Goal: Use online tool/utility: Utilize a website feature to perform a specific function

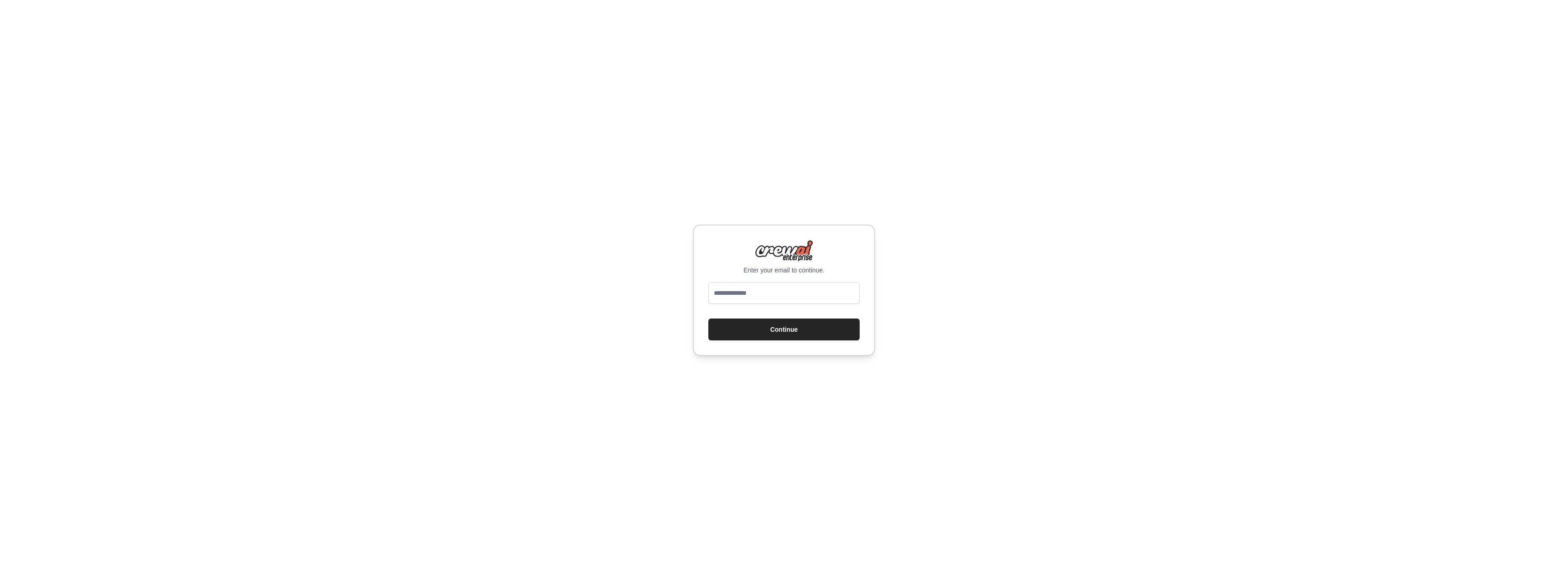
click at [739, 292] on input "email" at bounding box center [784, 293] width 152 height 22
type input "**********"
click at [782, 332] on button "Continue" at bounding box center [784, 329] width 152 height 22
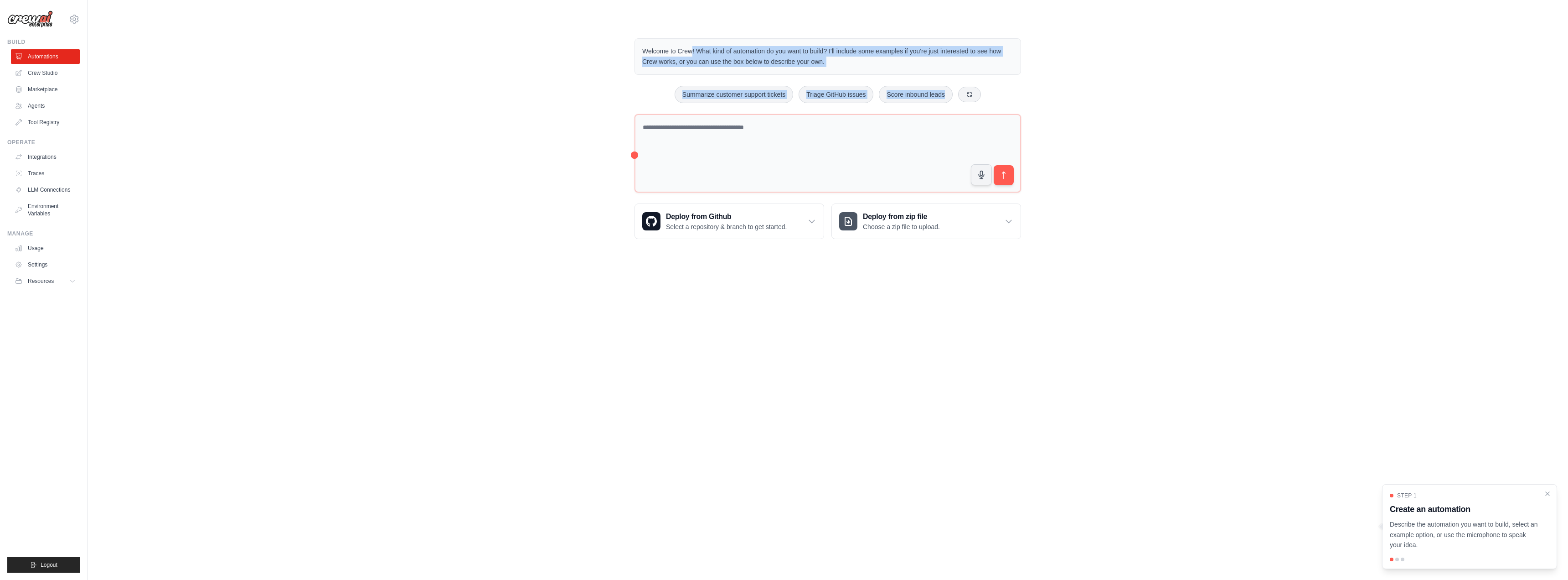
drag, startPoint x: 1002, startPoint y: 103, endPoint x: 641, endPoint y: 52, distance: 364.6
click at [641, 52] on div "Welcome to Crew! What kind of automation do you want to build? I'll include som…" at bounding box center [827, 139] width 408 height 230
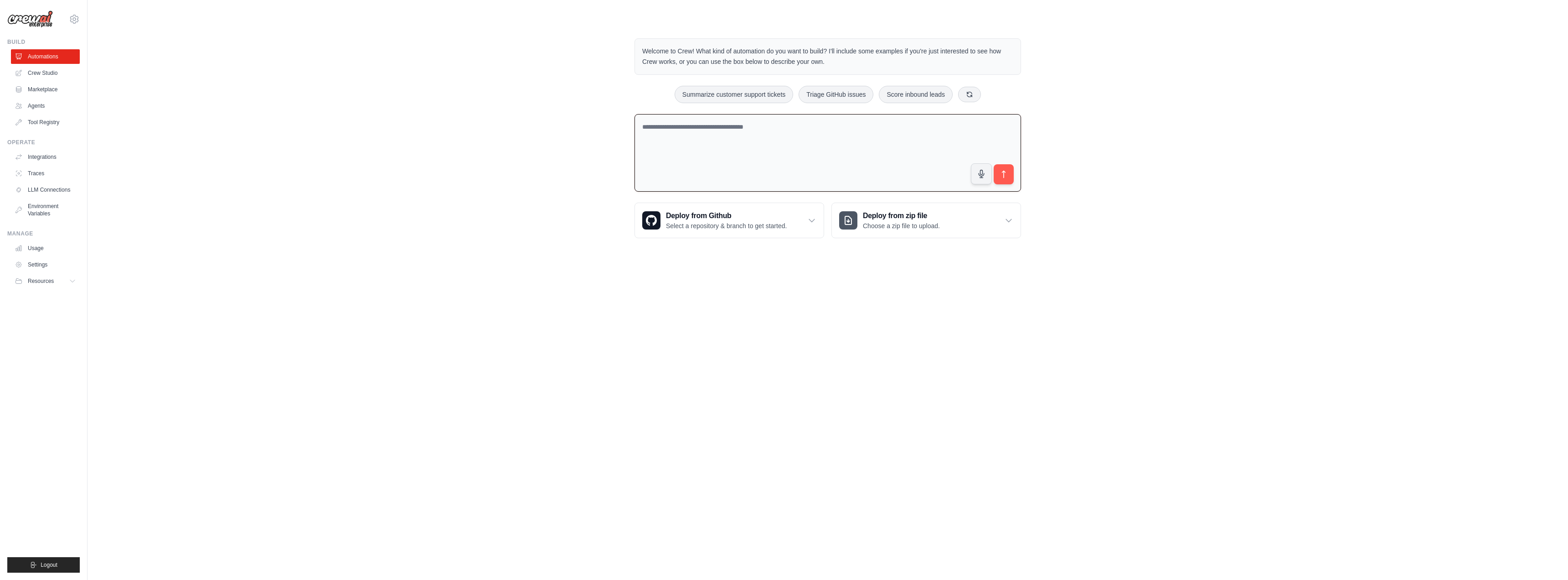
click at [712, 130] on textarea at bounding box center [827, 153] width 386 height 78
type textarea "**********"
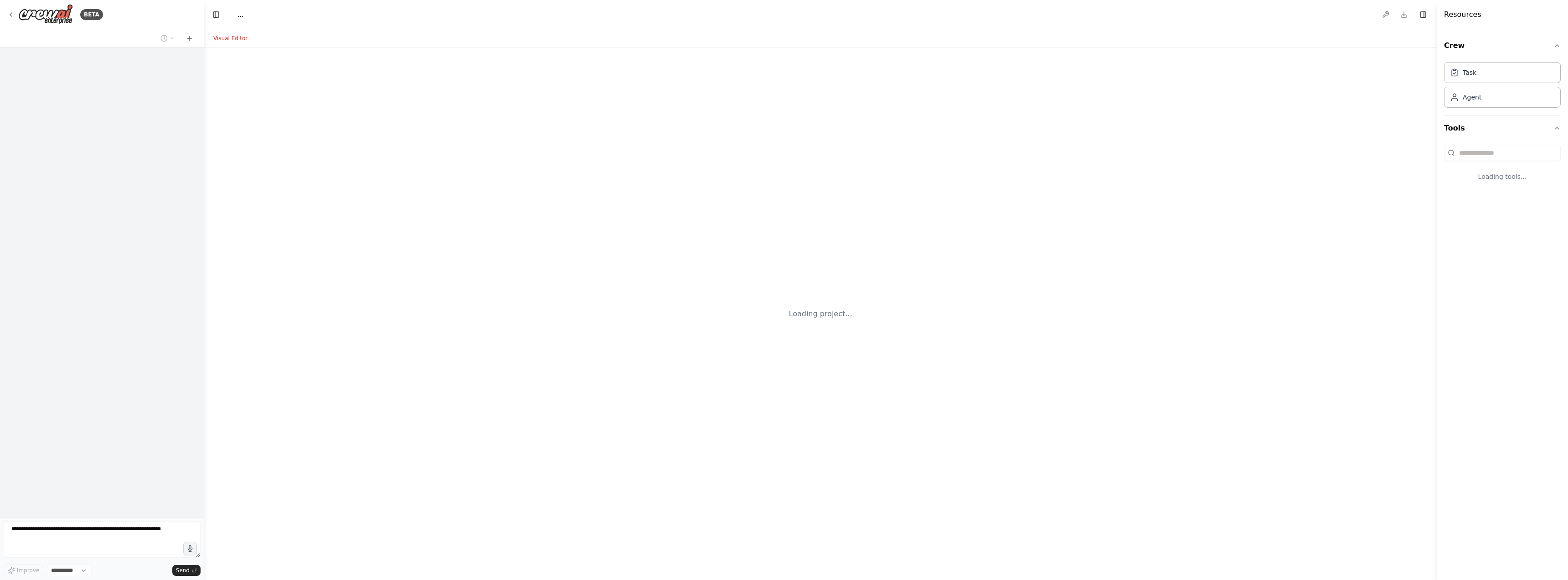
select select "****"
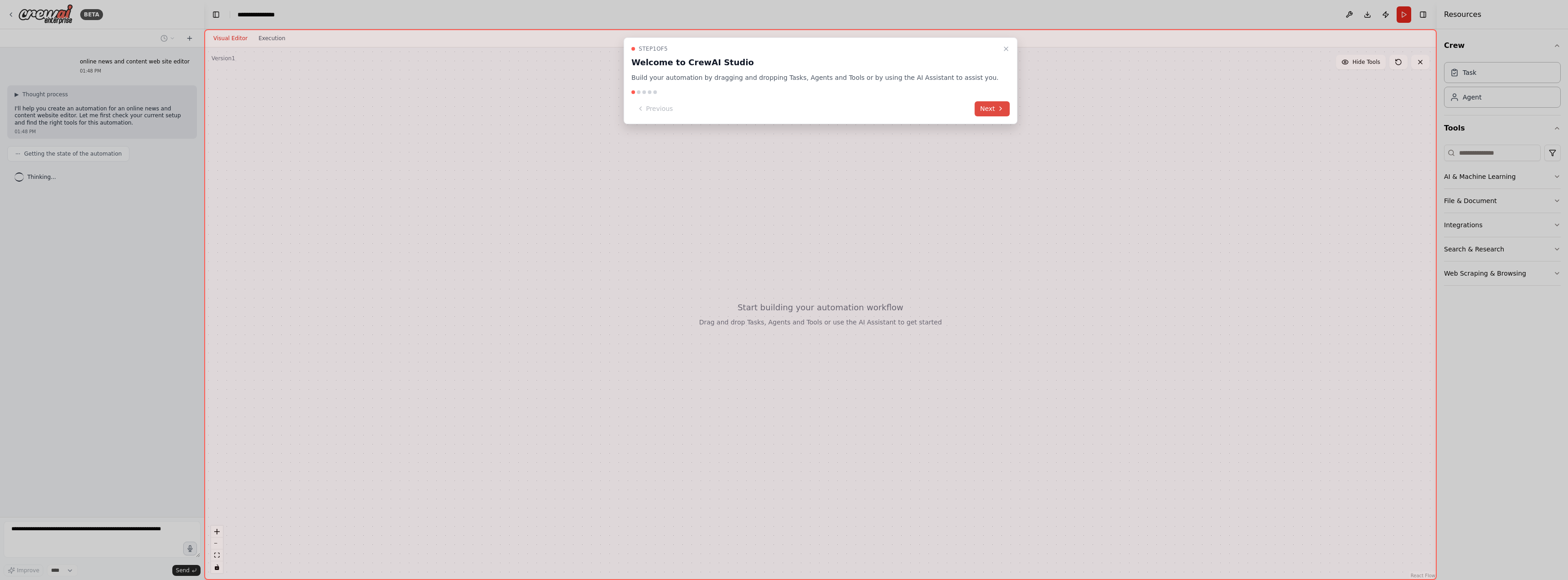
click at [997, 106] on icon at bounding box center [1000, 108] width 8 height 8
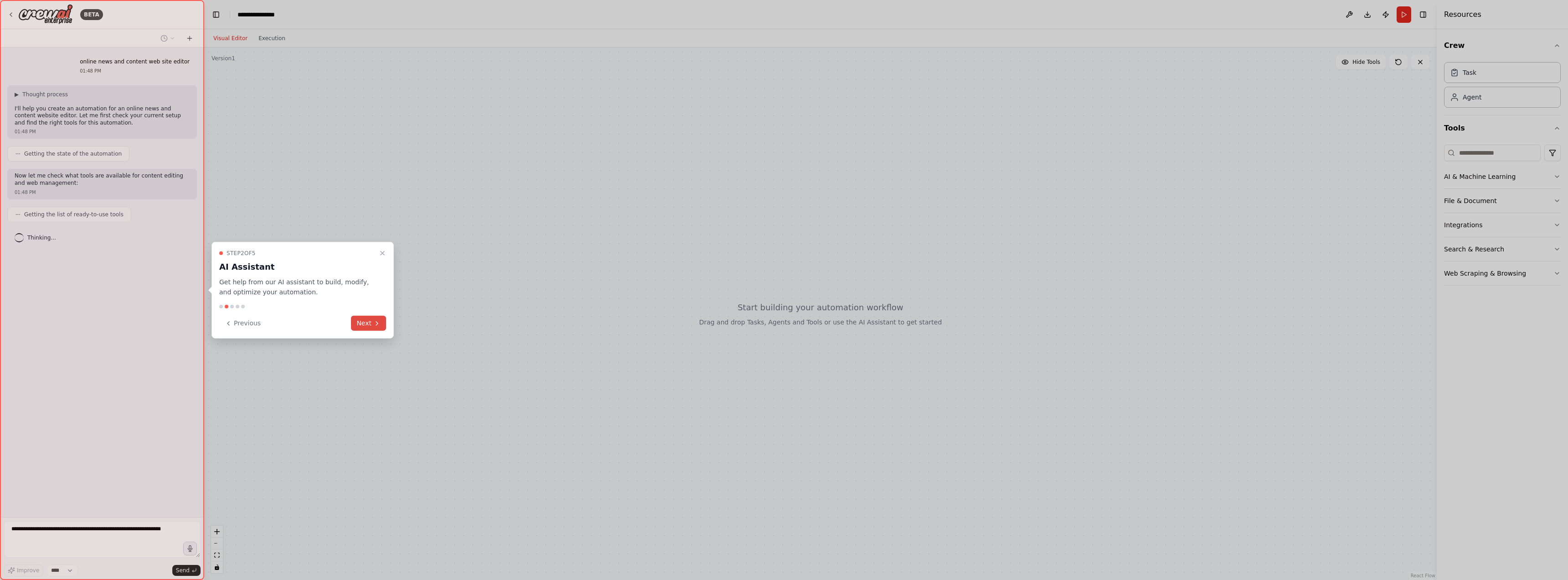
click at [379, 323] on icon at bounding box center [377, 323] width 8 height 8
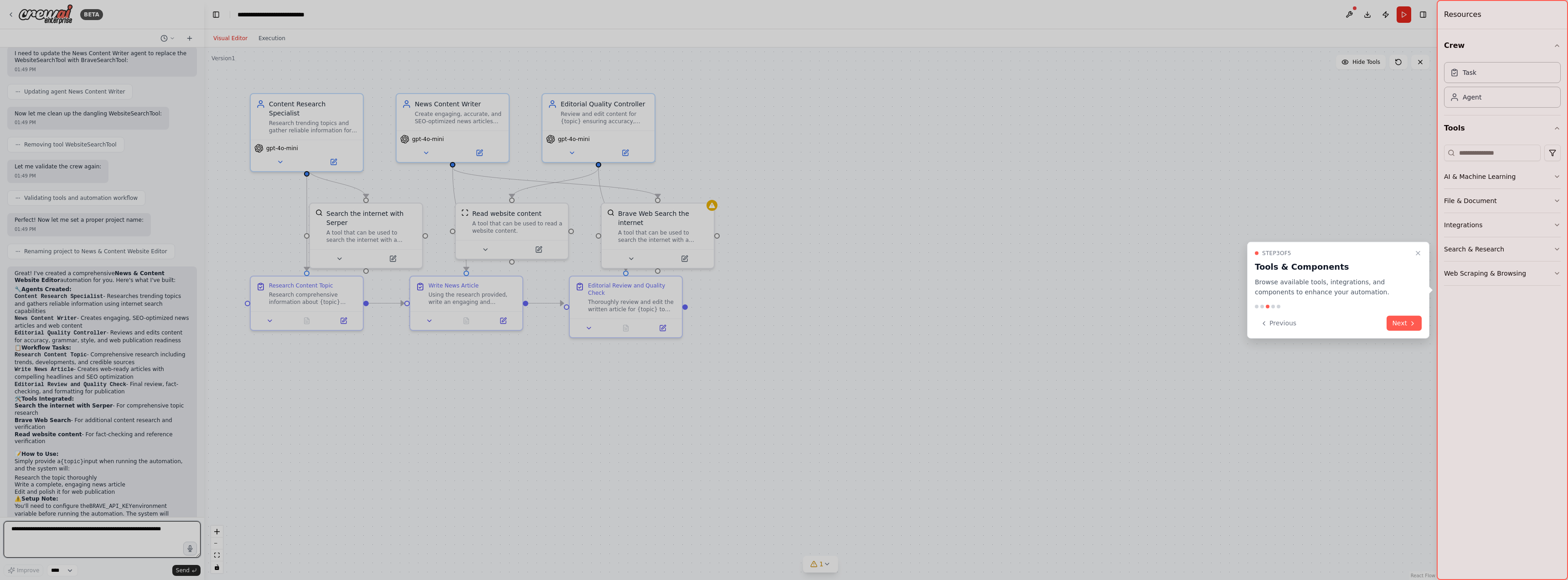
scroll to position [741, 0]
click at [1412, 324] on icon at bounding box center [1412, 323] width 8 height 8
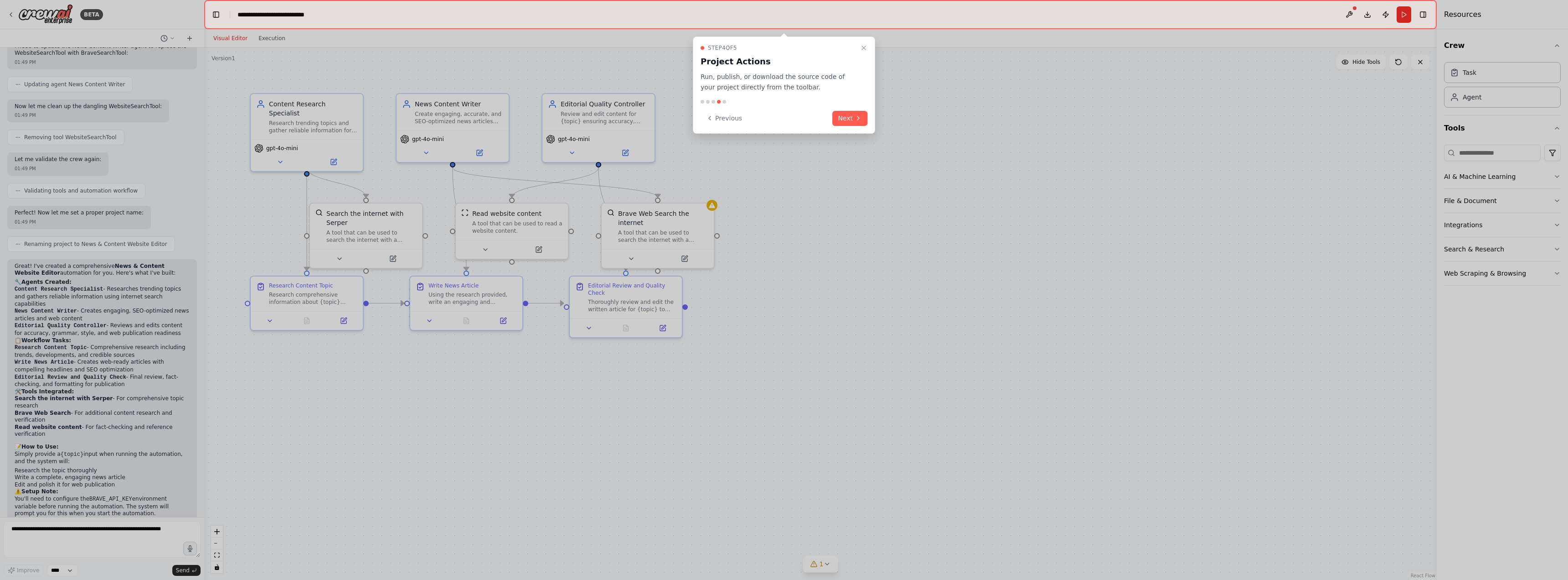
click at [832, 113] on div "Previous Next" at bounding box center [783, 118] width 167 height 15
click at [844, 111] on button "Next" at bounding box center [849, 118] width 35 height 15
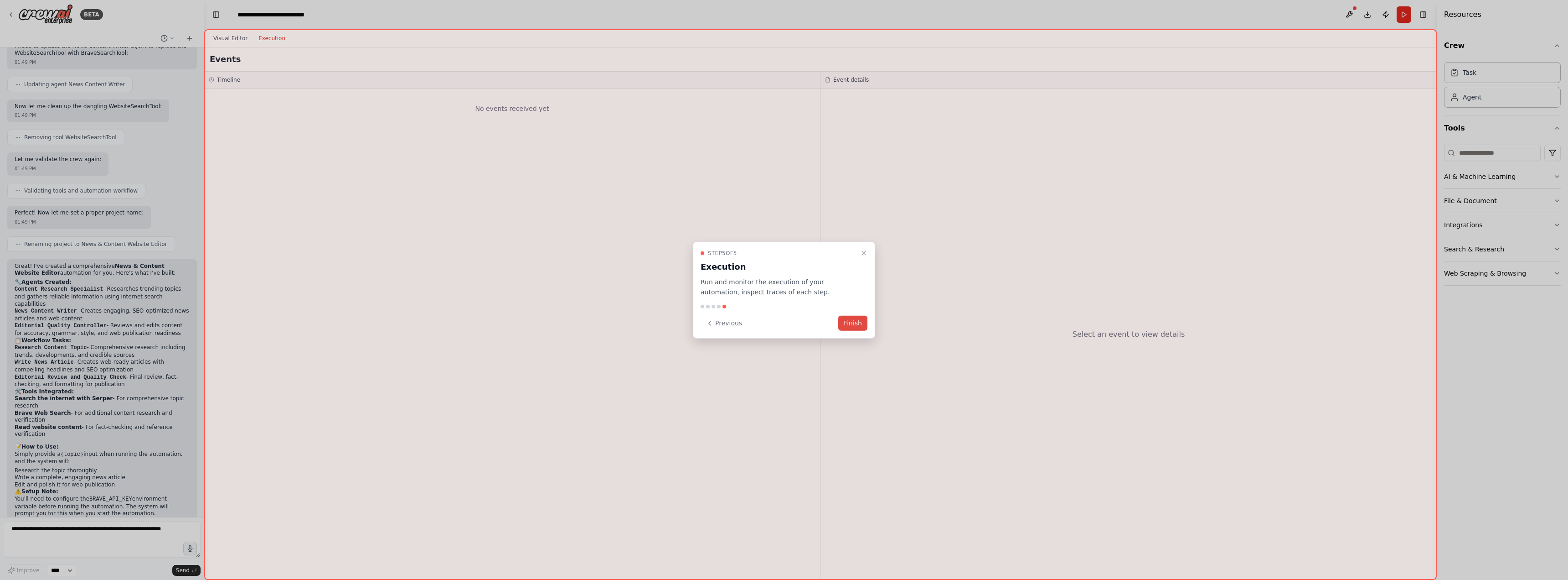
click at [851, 318] on button "Finish" at bounding box center [853, 323] width 29 height 15
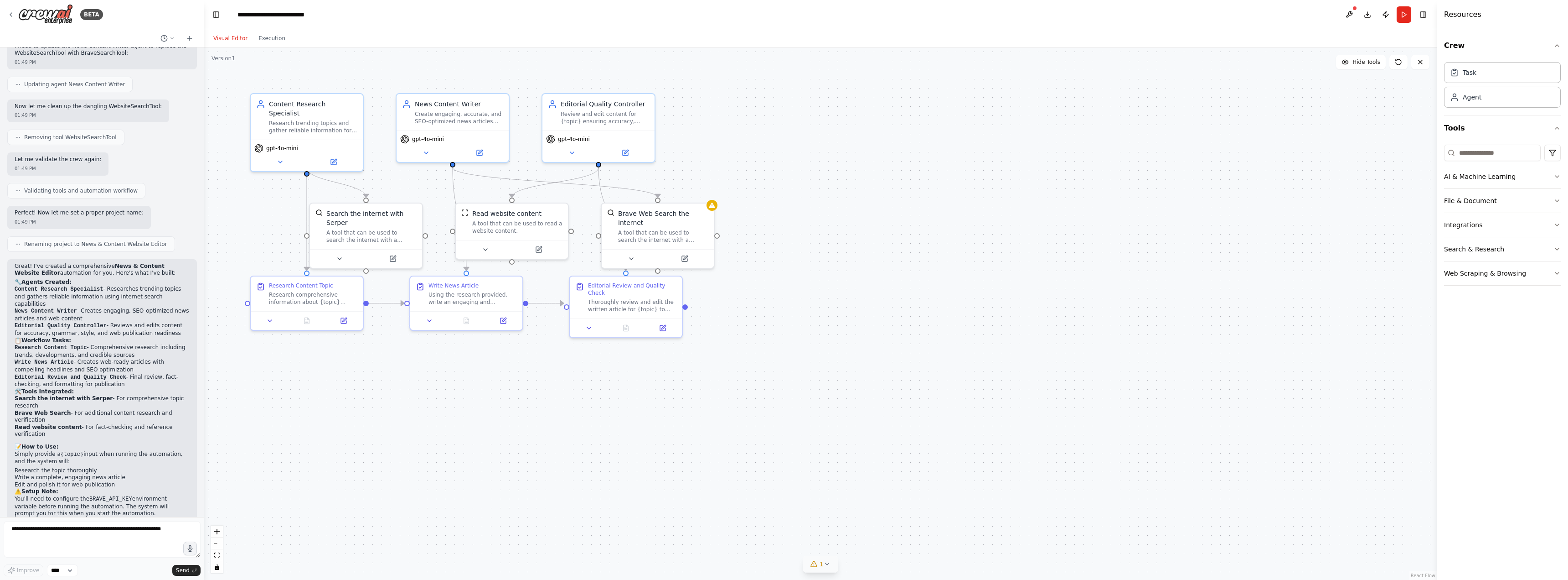
click at [823, 564] on icon at bounding box center [827, 564] width 8 height 8
click at [340, 316] on icon at bounding box center [344, 318] width 8 height 8
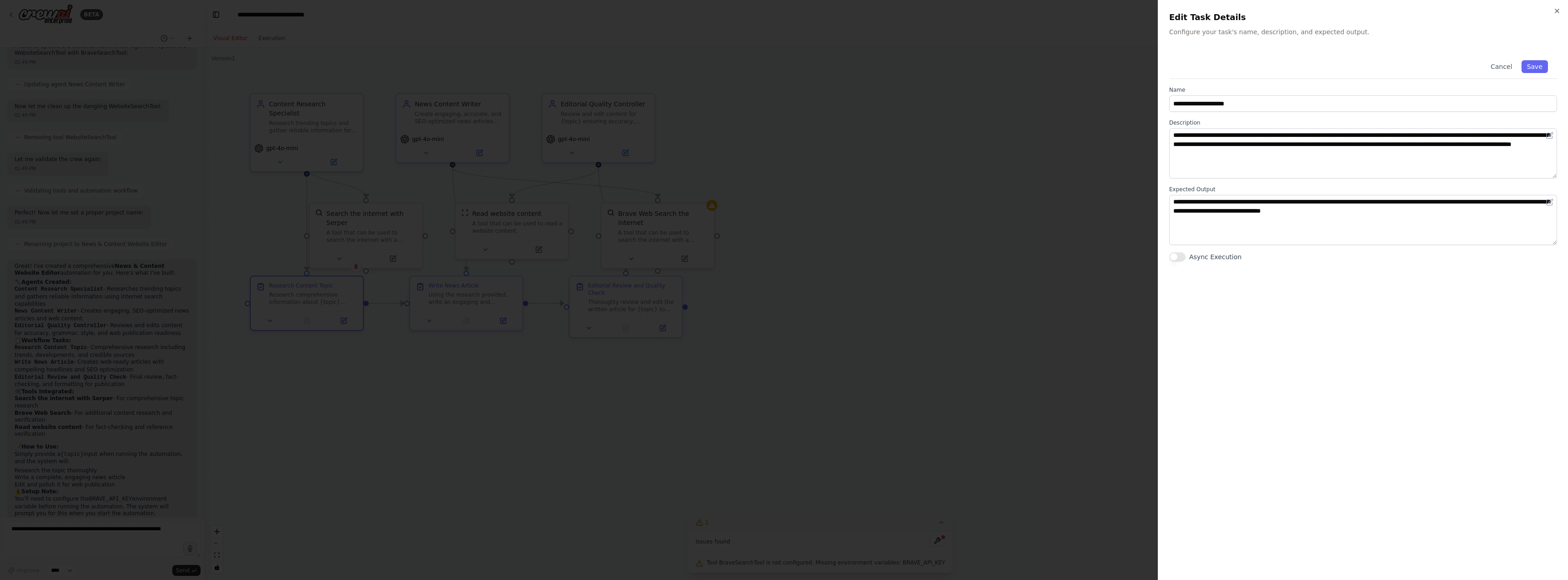
click at [976, 222] on div at bounding box center [784, 290] width 1568 height 580
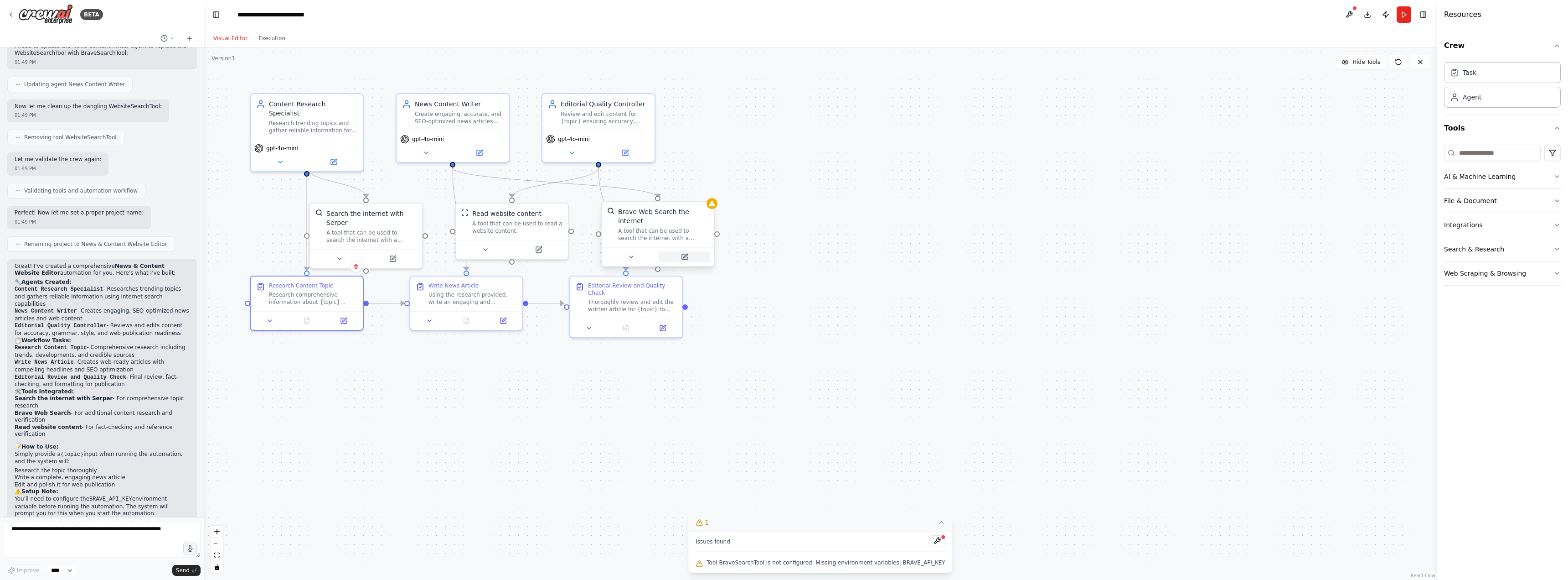
click at [680, 251] on button at bounding box center [684, 257] width 51 height 11
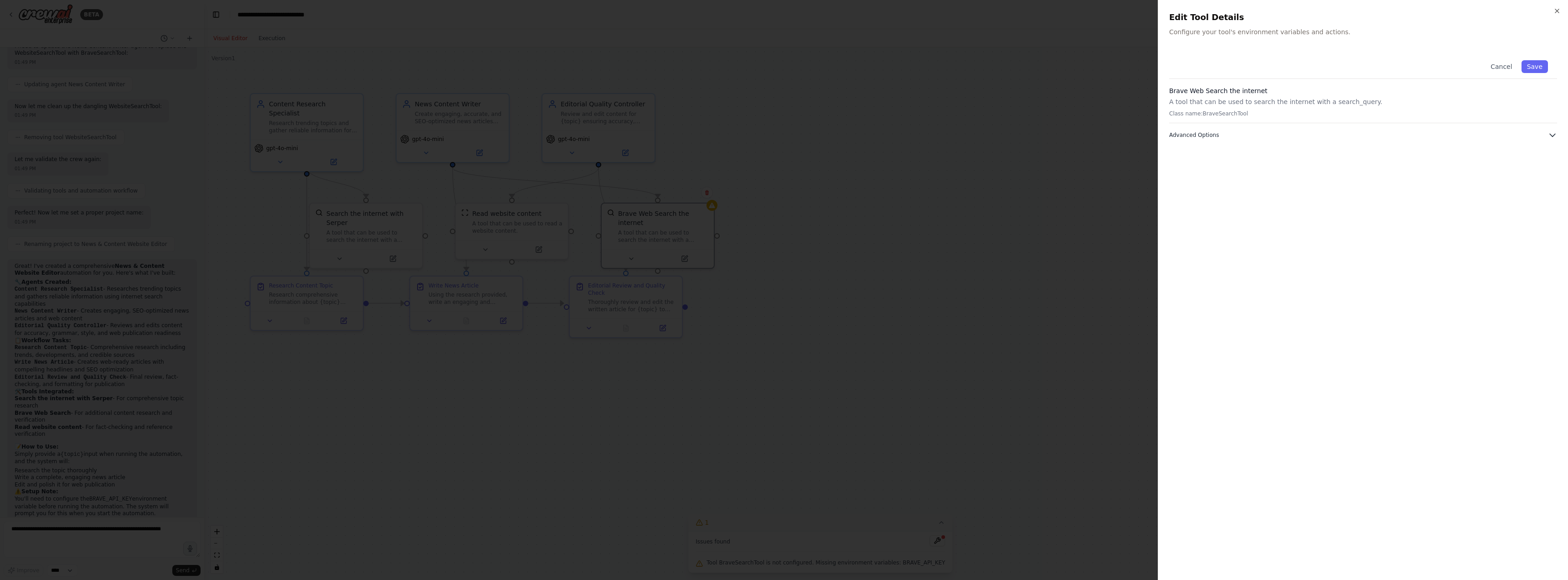
click at [1208, 135] on span "Advanced Options" at bounding box center [1193, 135] width 49 height 8
click at [1027, 172] on div at bounding box center [784, 290] width 1568 height 580
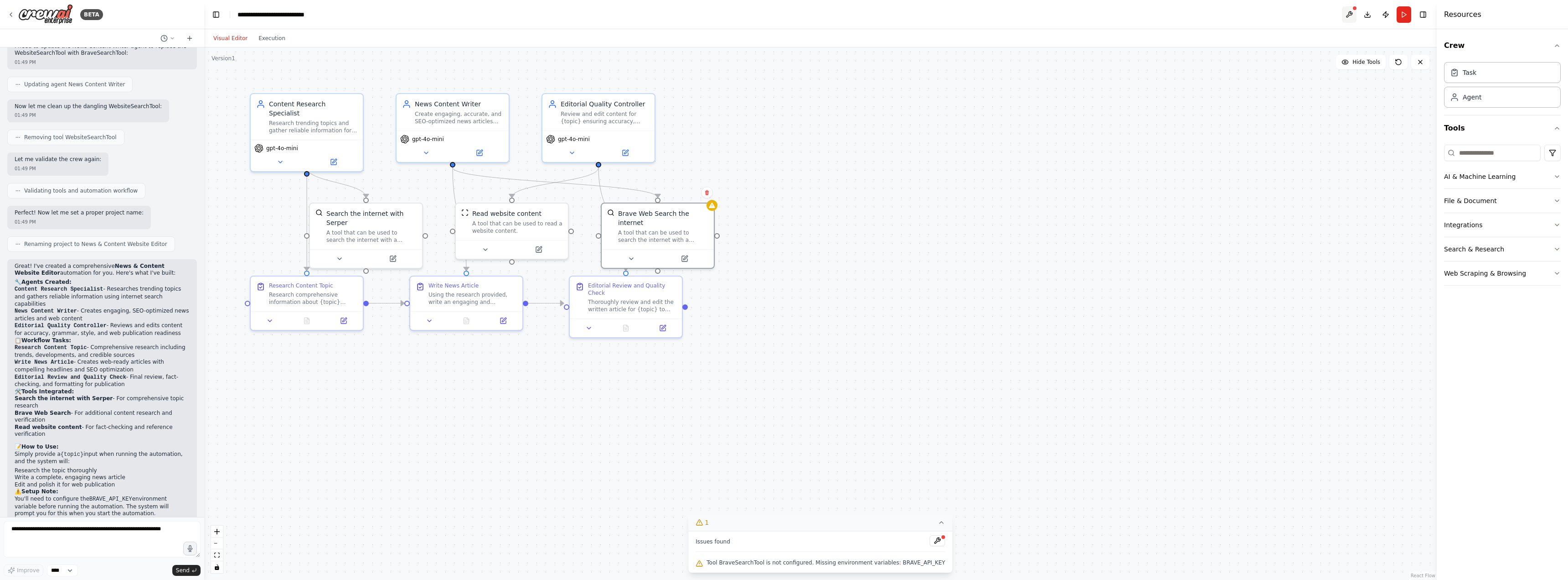
click at [1352, 15] on button at bounding box center [1349, 14] width 14 height 16
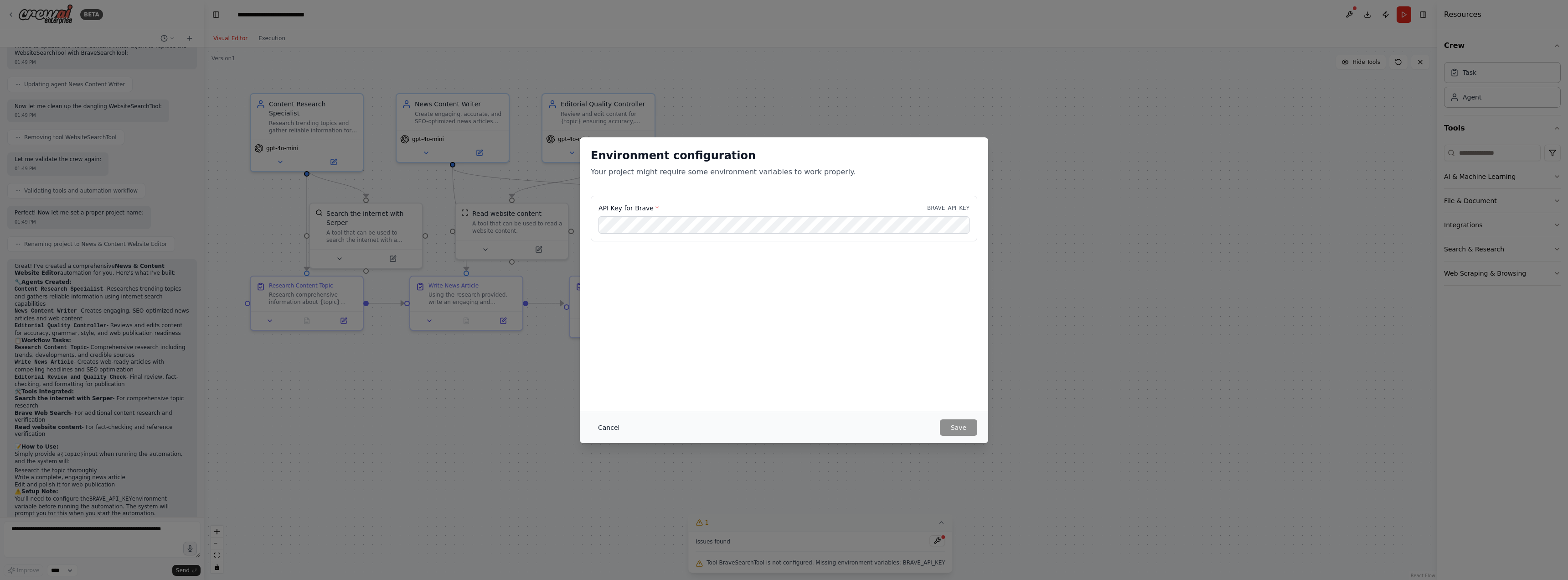
click at [605, 427] on button "Cancel" at bounding box center [608, 428] width 36 height 16
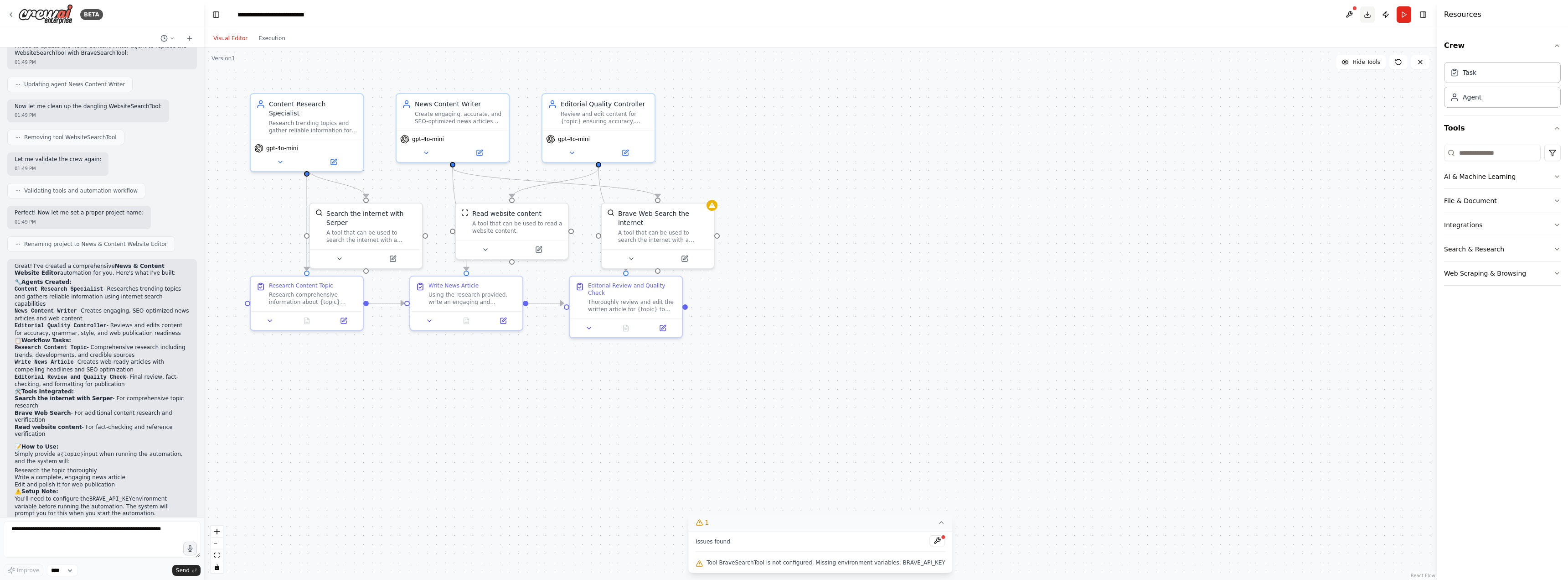
click at [1368, 18] on button "Download" at bounding box center [1367, 14] width 14 height 16
click at [1305, 117] on div ".deletable-edge-delete-btn { width: 20px; height: 20px; border: 0px solid #ffff…" at bounding box center [820, 313] width 1233 height 532
click at [1383, 16] on button "Publish" at bounding box center [1385, 14] width 14 height 16
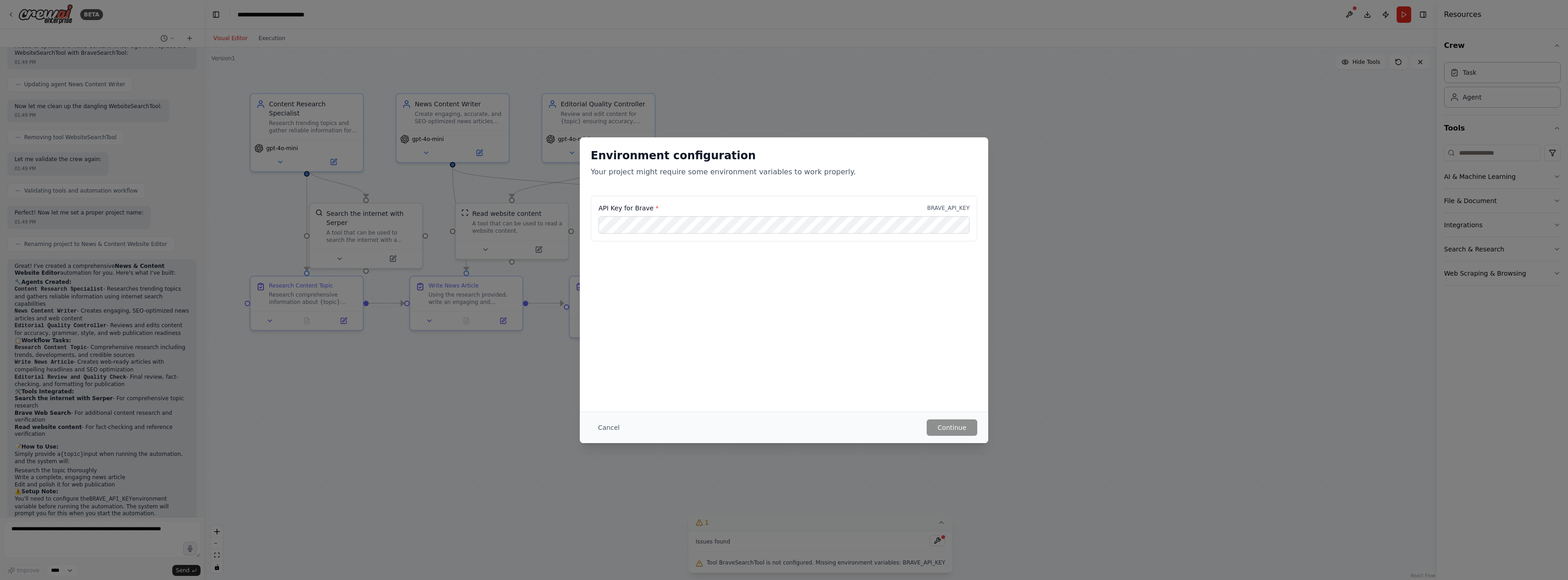
click at [1091, 135] on div "Environment configuration Your project might require some environment variables…" at bounding box center [784, 290] width 1568 height 580
click at [614, 428] on button "Cancel" at bounding box center [608, 428] width 36 height 16
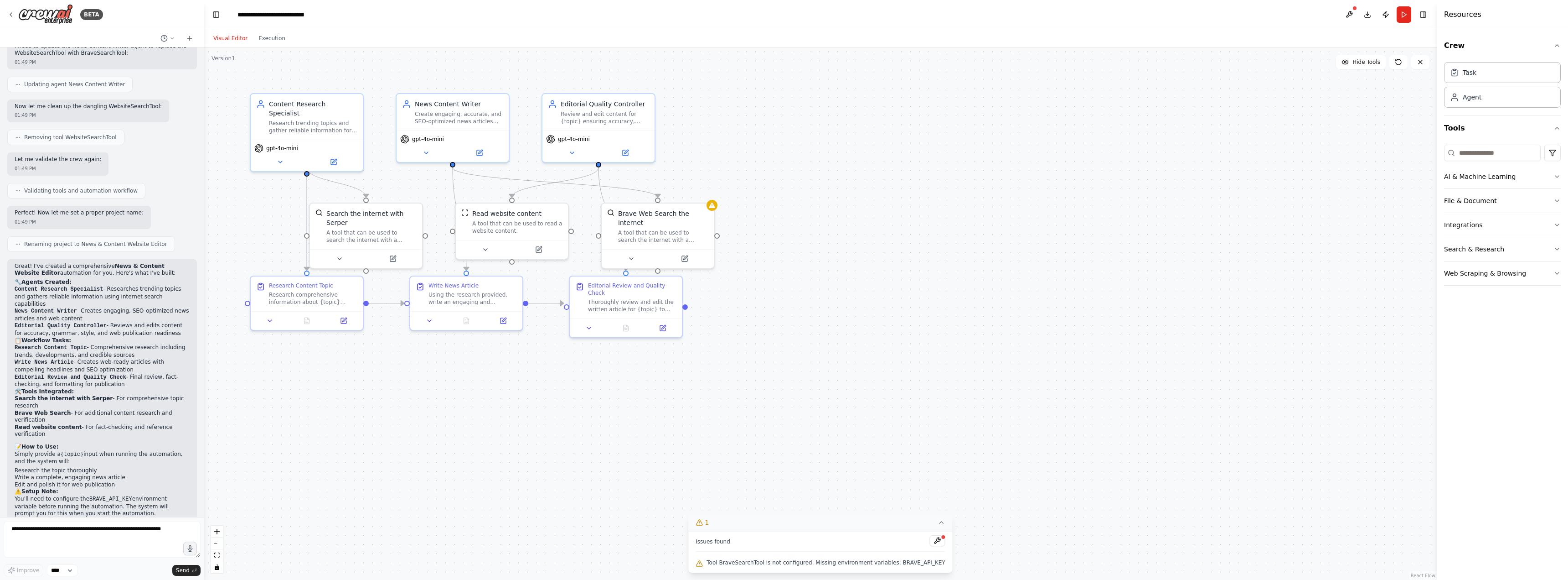
click at [1402, 12] on button "Run" at bounding box center [1403, 14] width 14 height 16
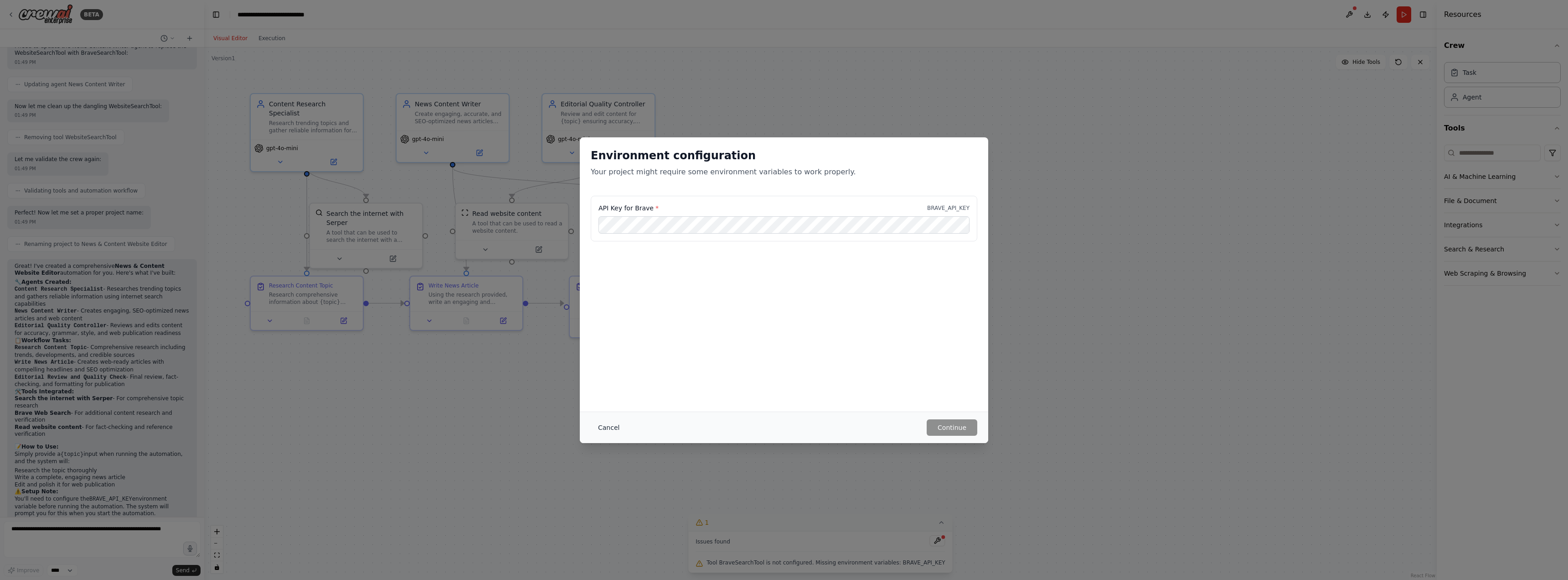
click at [617, 424] on button "Cancel" at bounding box center [608, 428] width 36 height 16
